Goal: Task Accomplishment & Management: Manage account settings

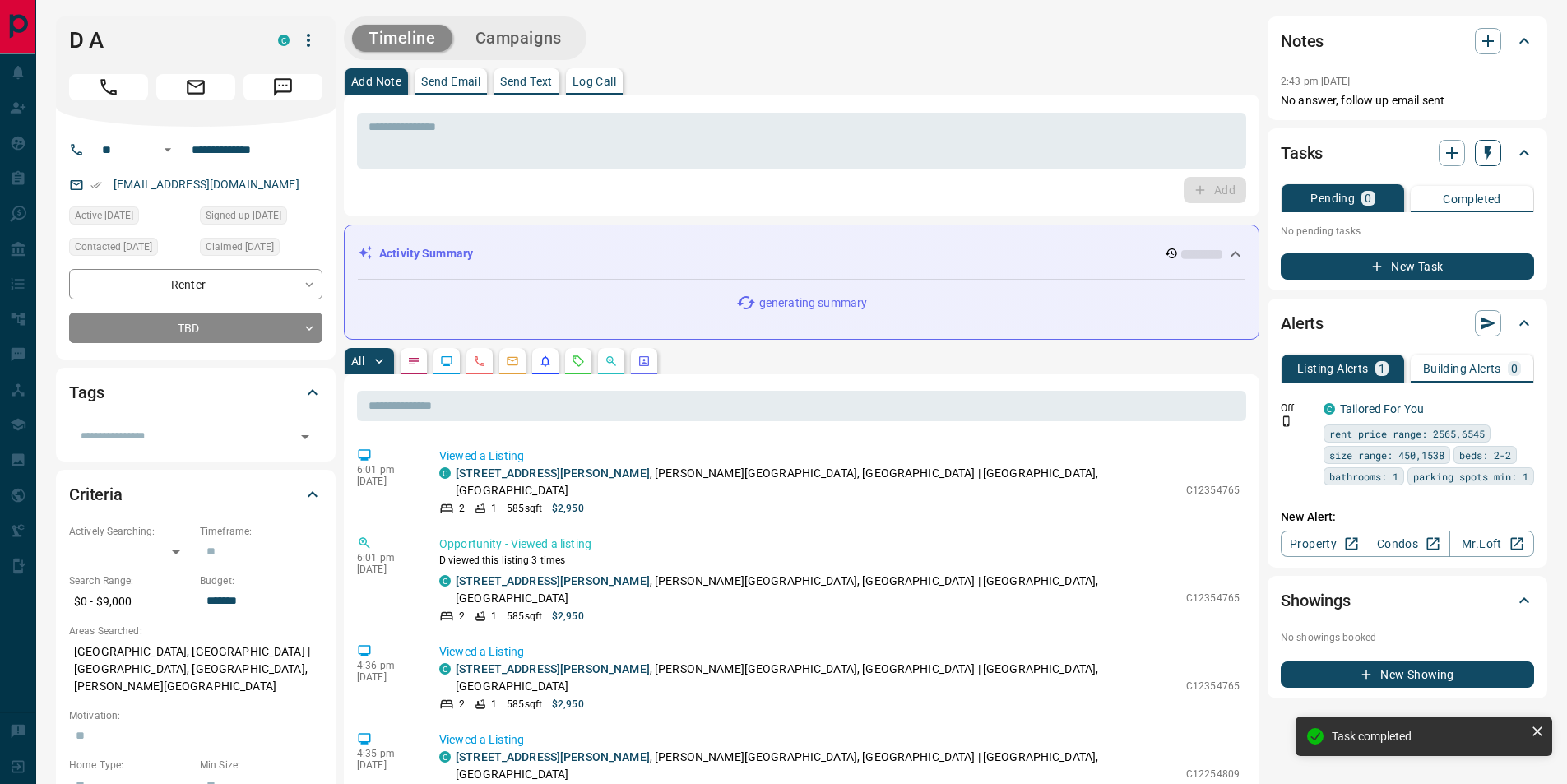
click at [1488, 154] on icon "button" at bounding box center [1488, 154] width 7 height 14
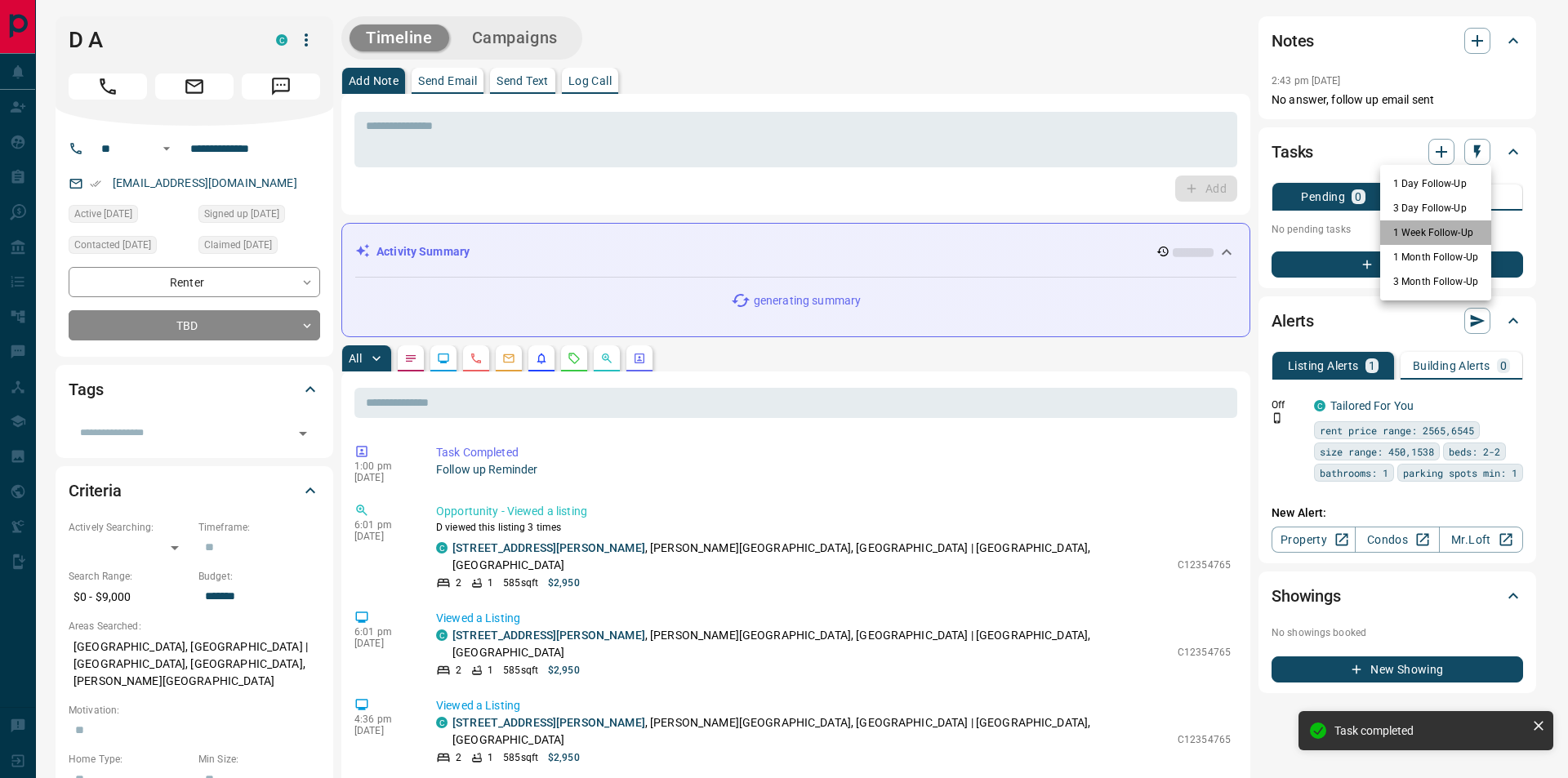
click at [1418, 226] on li "1 Week Follow-Up" at bounding box center [1435, 232] width 111 height 25
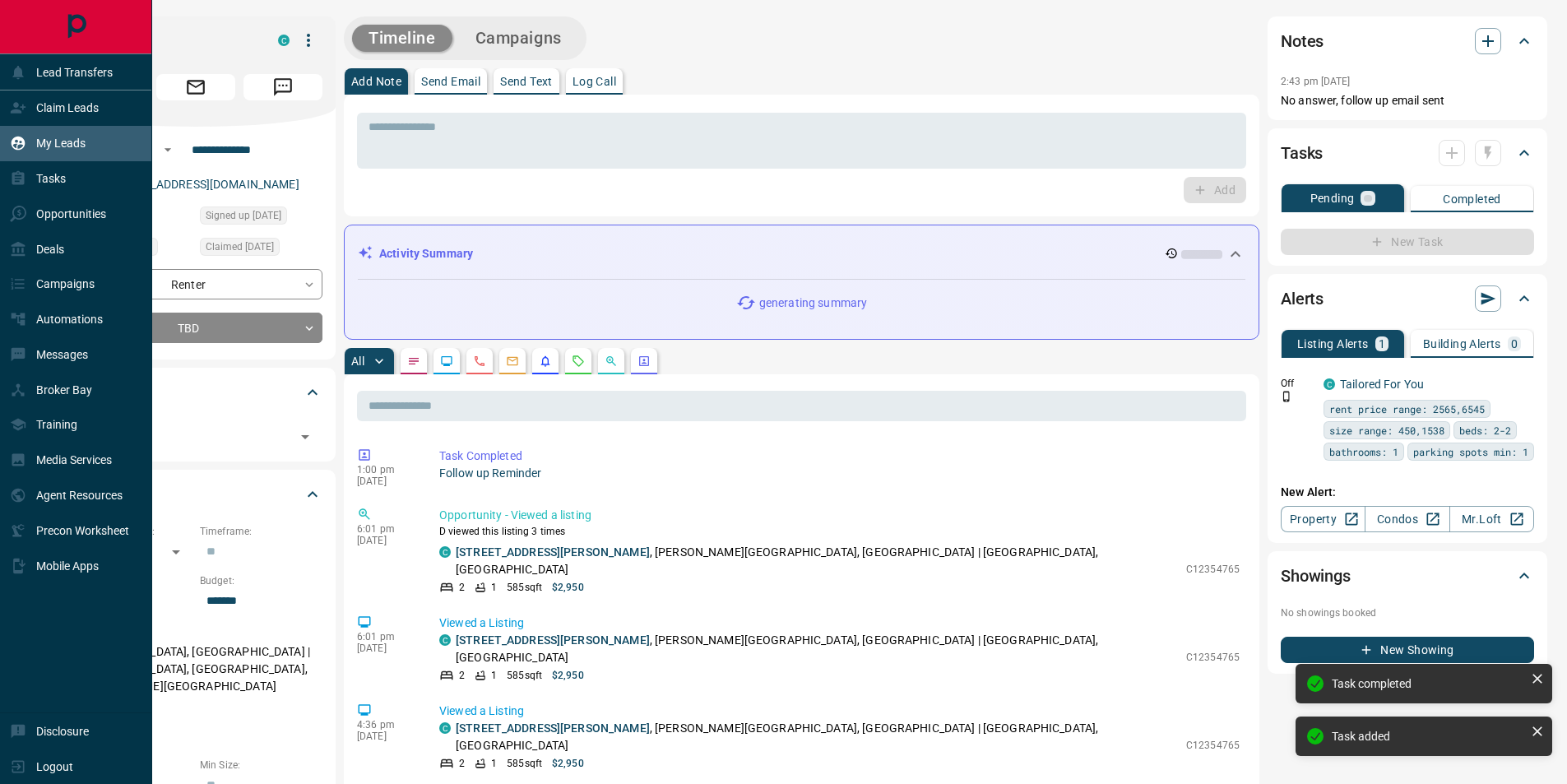
click at [32, 148] on div "My Leads" at bounding box center [48, 143] width 76 height 27
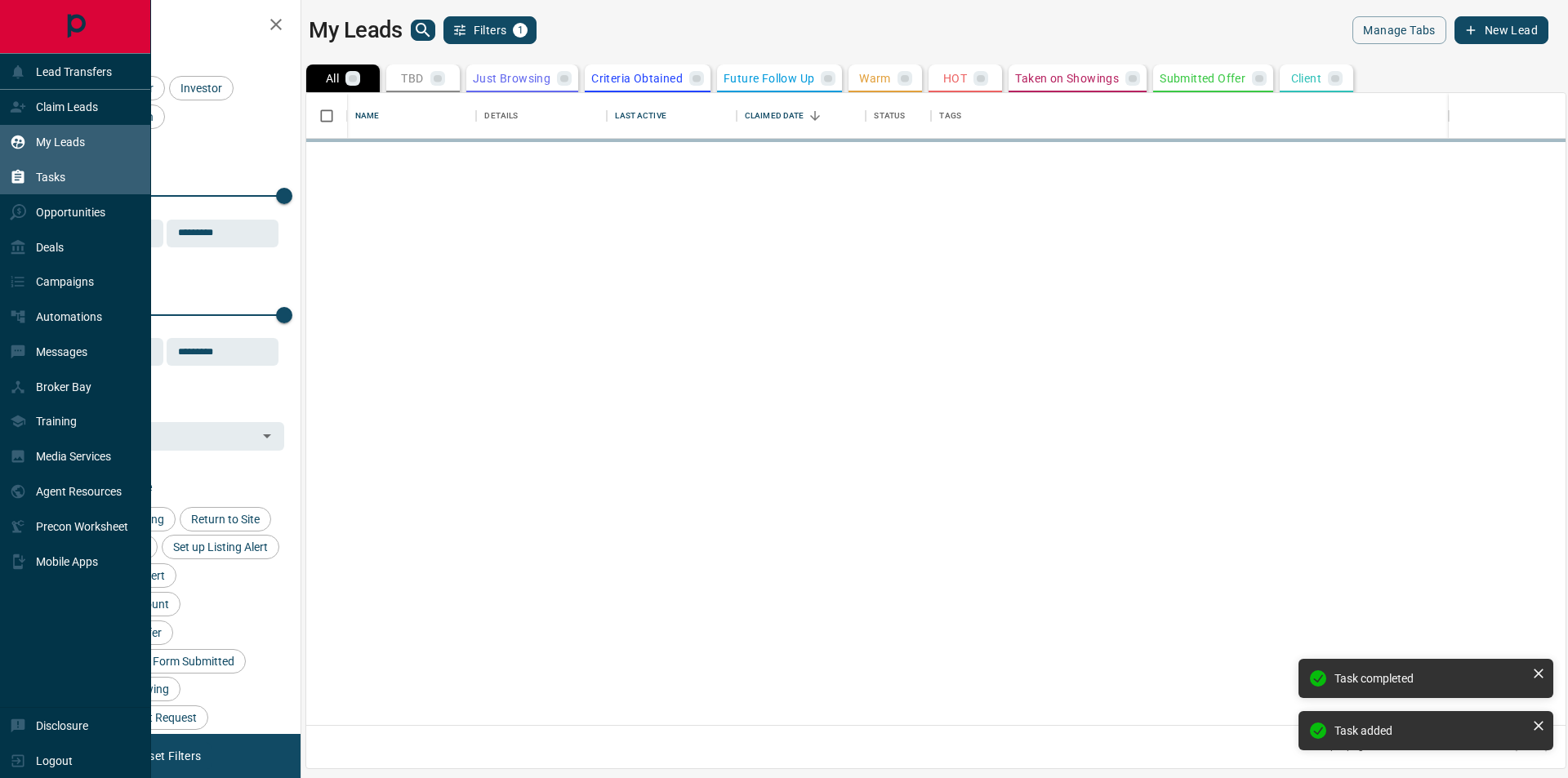
scroll to position [620, 1247]
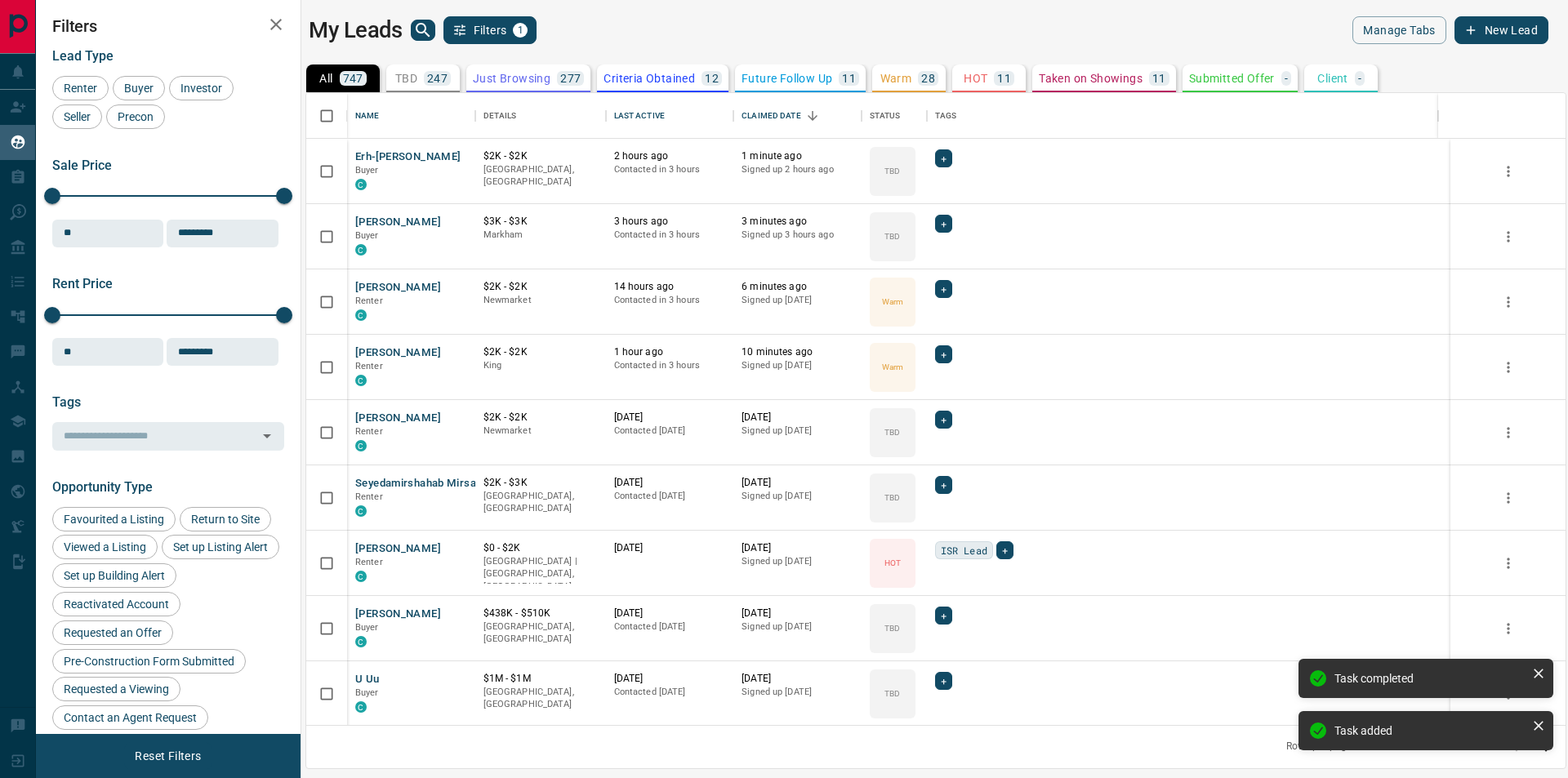
click at [53, 175] on div "Sale Price 0 5500000 Sale price range ** ​ Input sale price range Sale price ra…" at bounding box center [169, 202] width 232 height 90
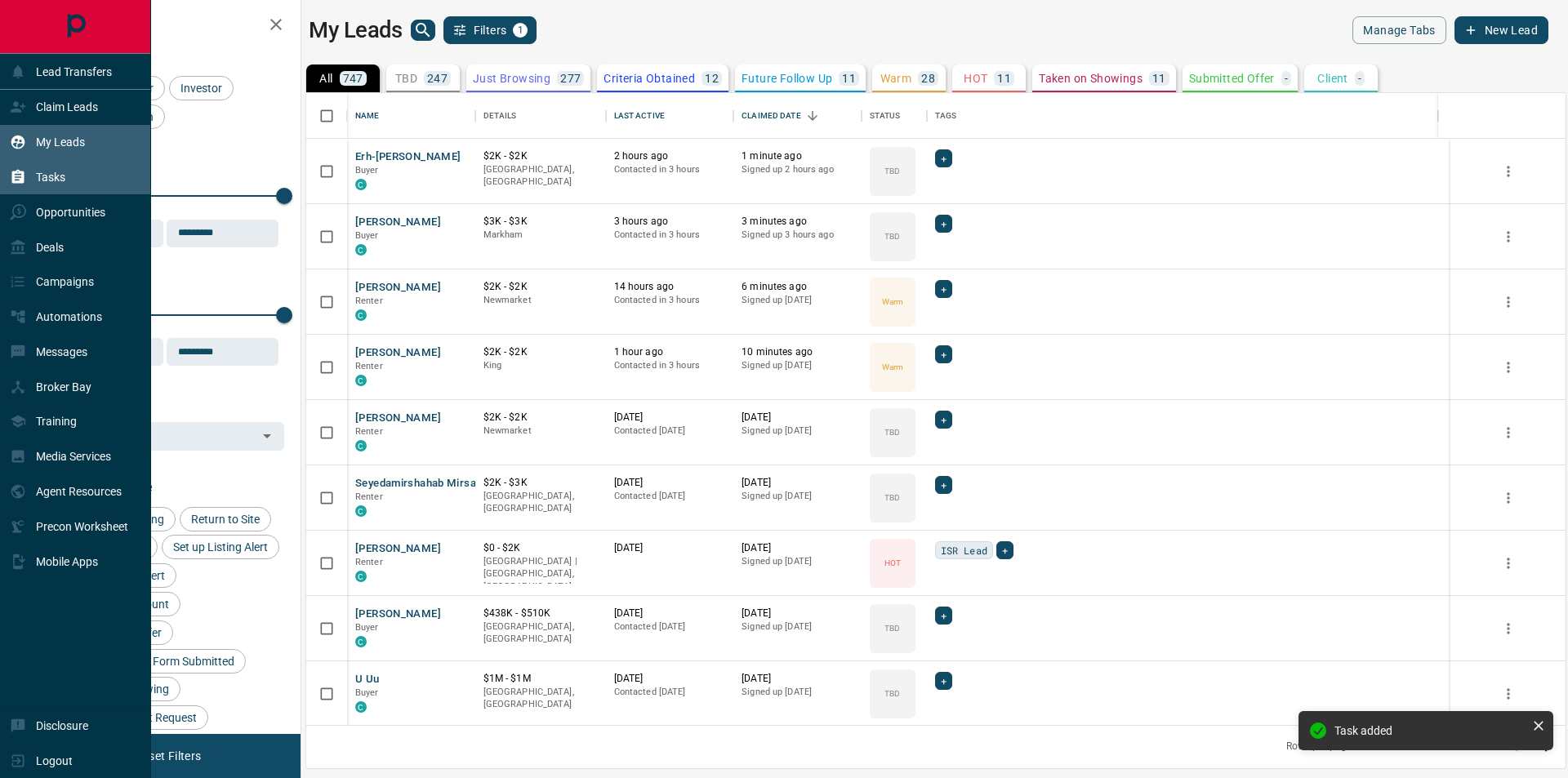
click at [30, 175] on div "Tasks" at bounding box center [38, 178] width 56 height 27
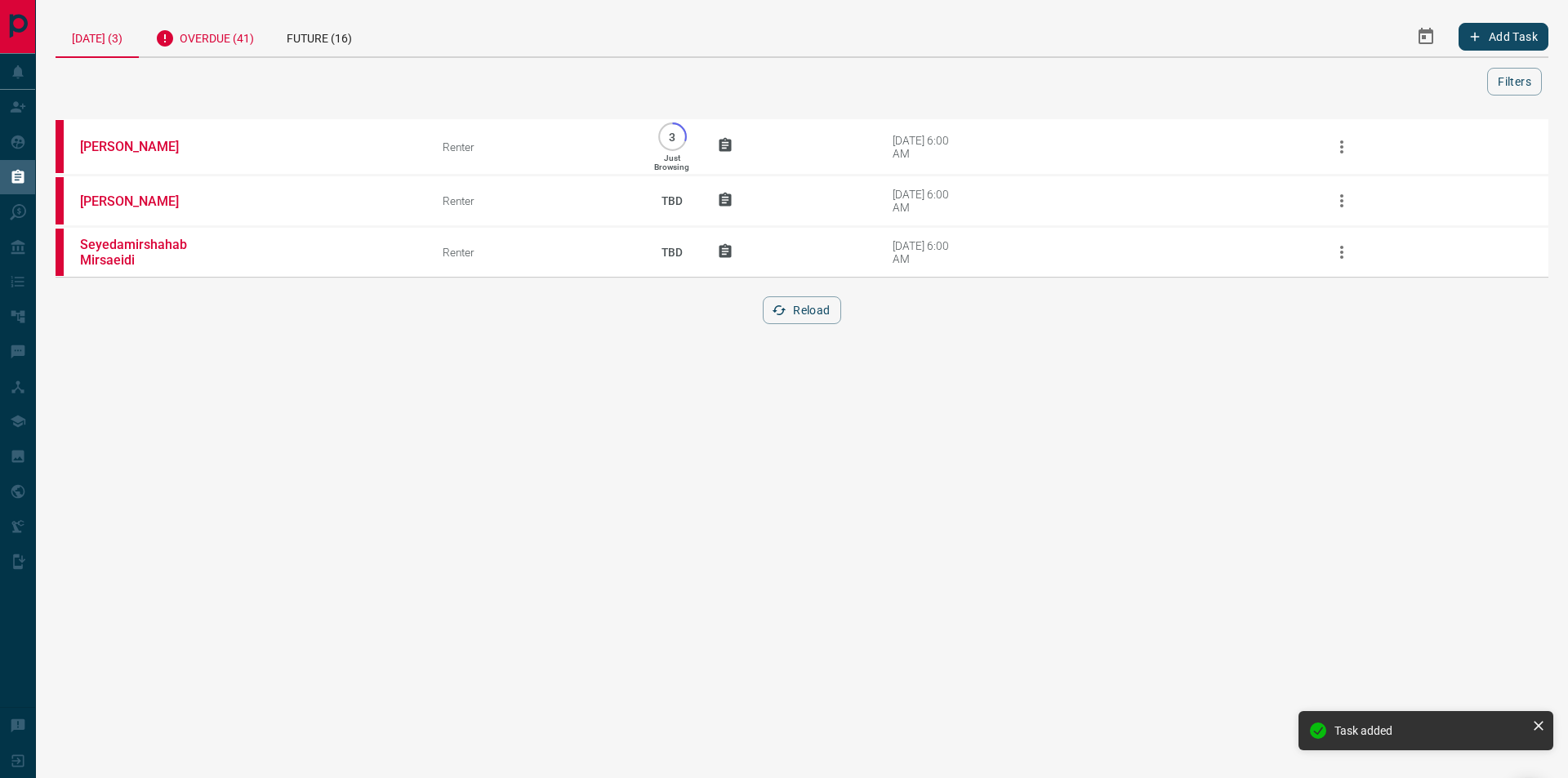
click at [252, 22] on div "Overdue (41)" at bounding box center [204, 36] width 131 height 40
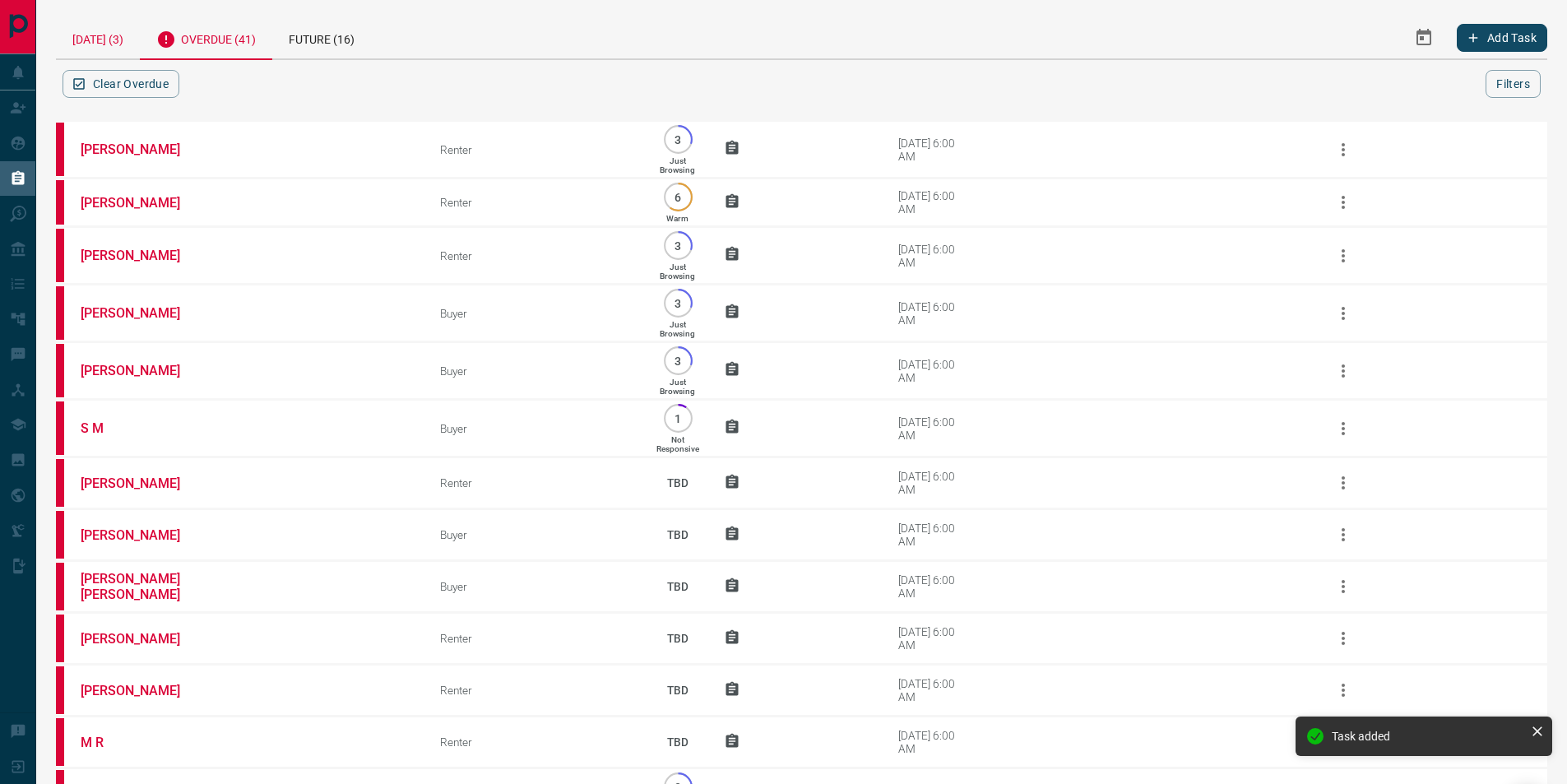
click at [126, 41] on div "[DATE] (3)" at bounding box center [98, 37] width 84 height 42
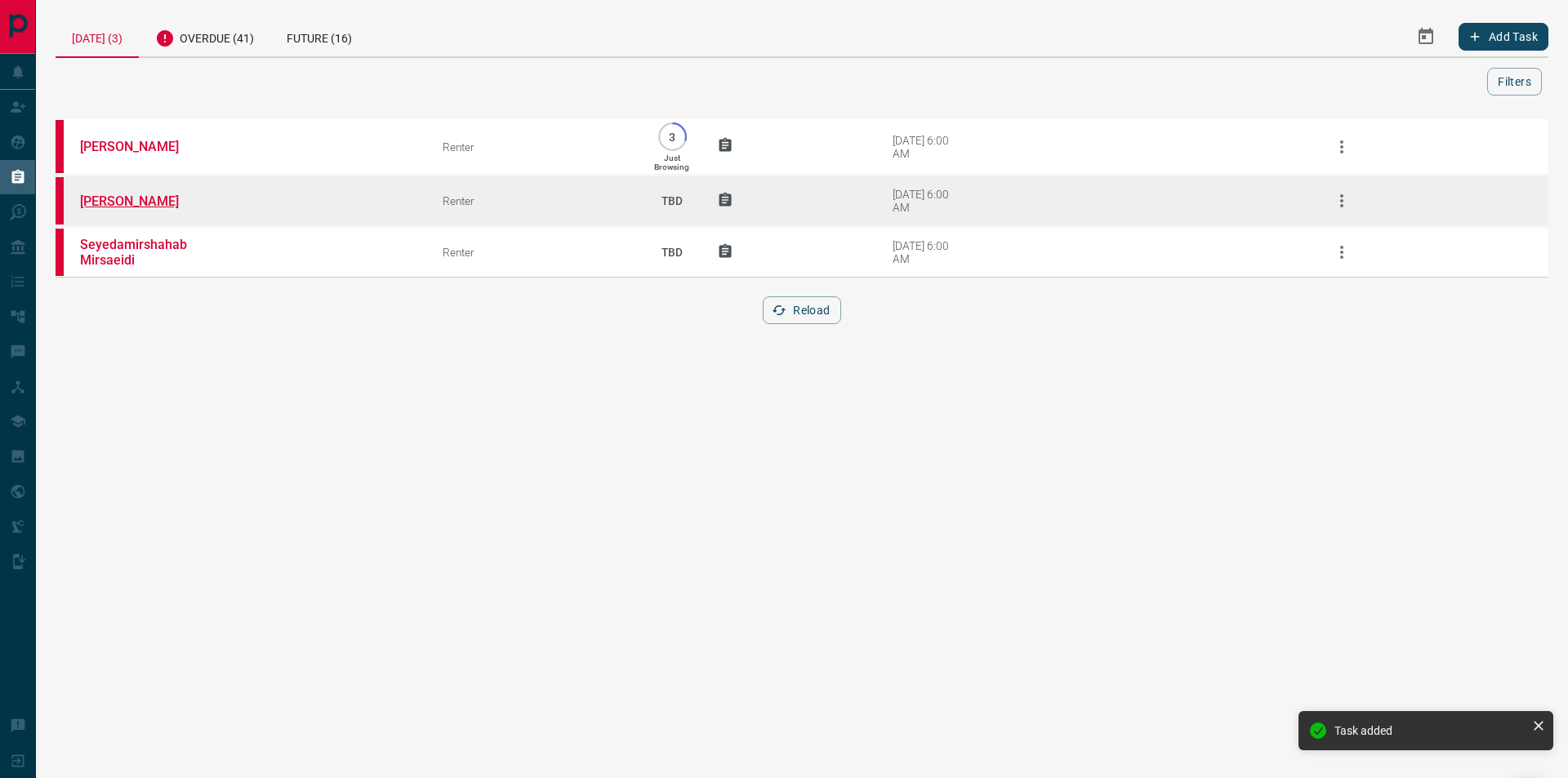
click at [136, 200] on link "[PERSON_NAME]" at bounding box center [141, 201] width 123 height 15
